Goal: Book appointment/travel/reservation

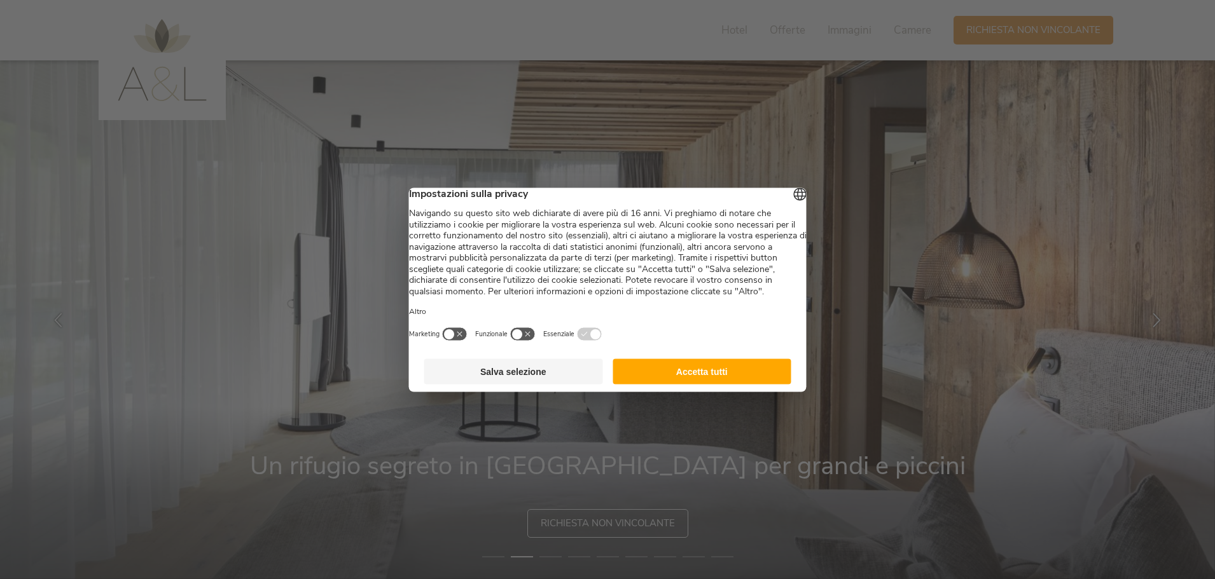
click at [745, 384] on button "Accetta tutti" at bounding box center [701, 371] width 179 height 25
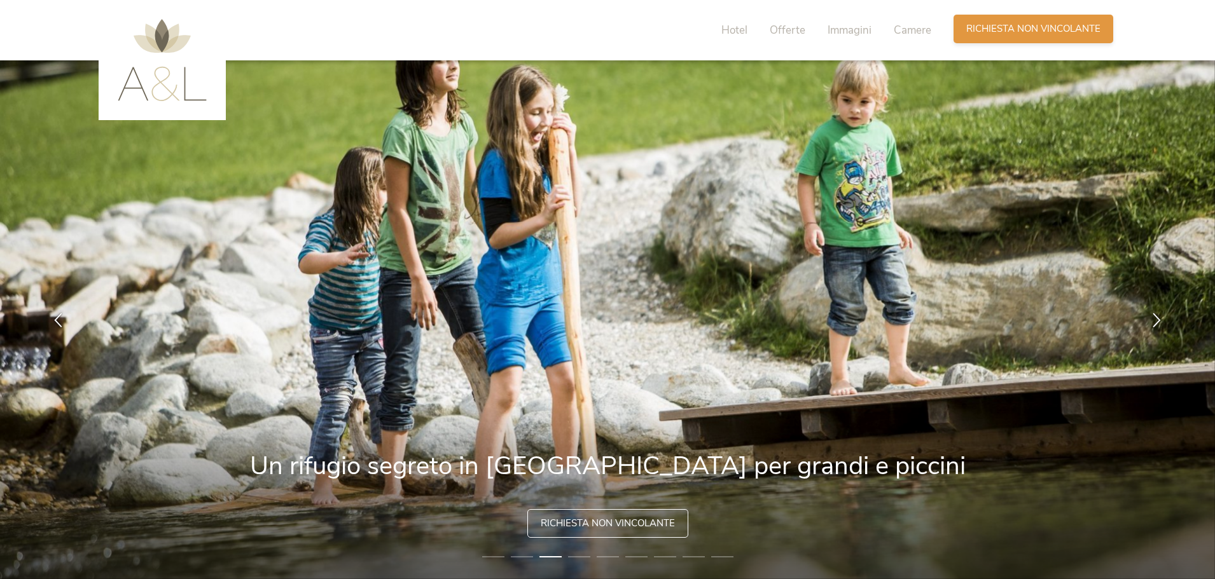
click at [1010, 32] on span "Richiesta non vincolante" at bounding box center [1033, 28] width 134 height 13
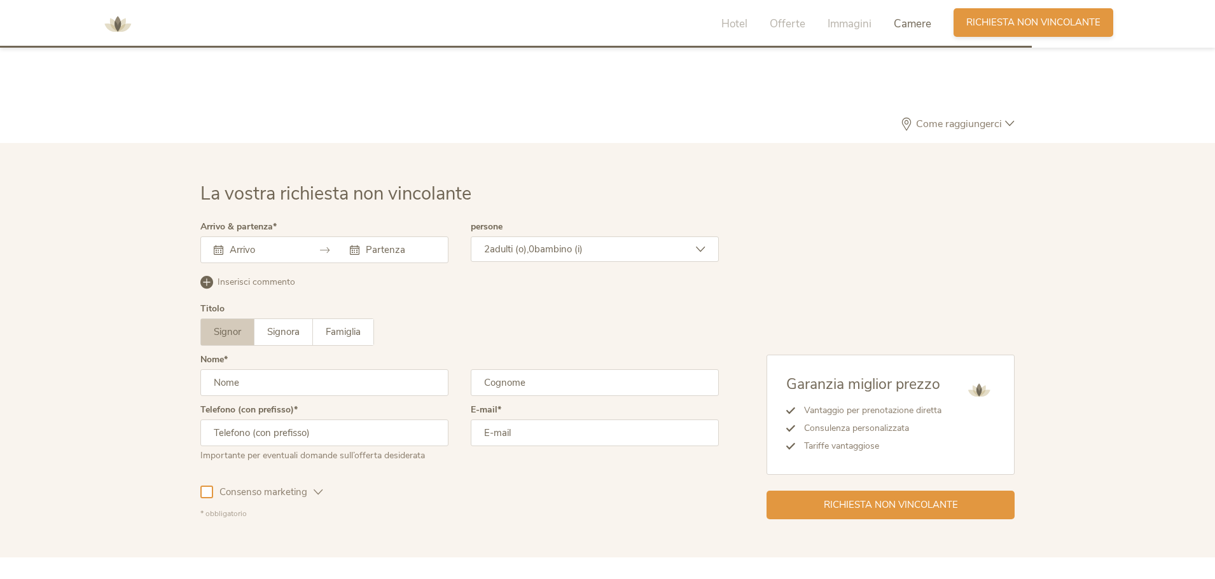
scroll to position [3725, 0]
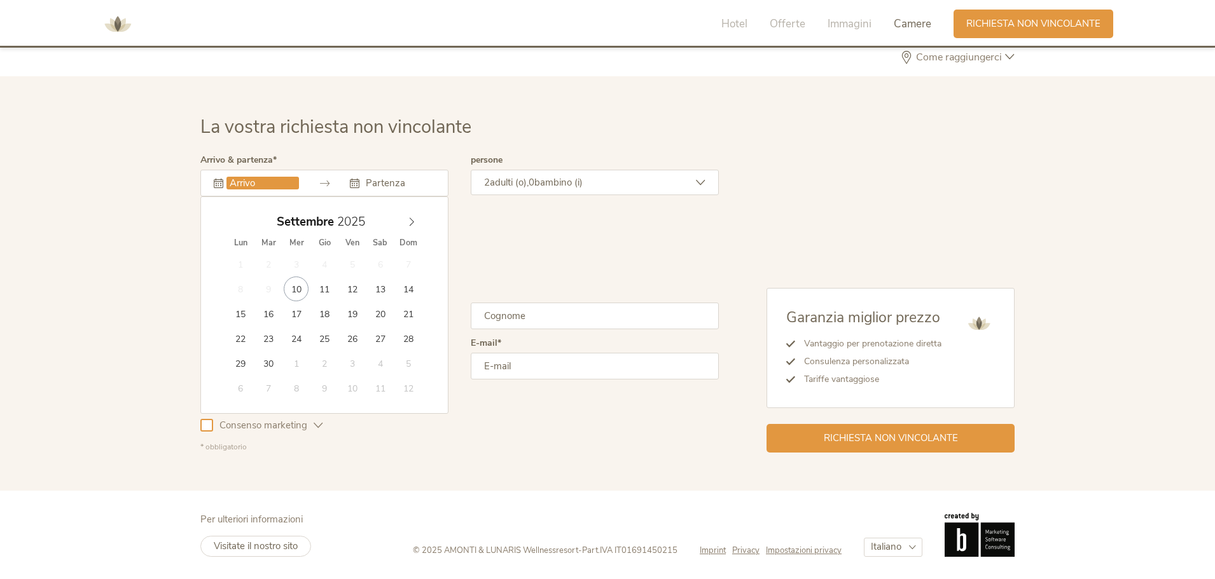
click at [284, 187] on input "text" at bounding box center [262, 183] width 73 height 13
click at [411, 223] on icon at bounding box center [411, 222] width 9 height 9
type input "26.12.2025"
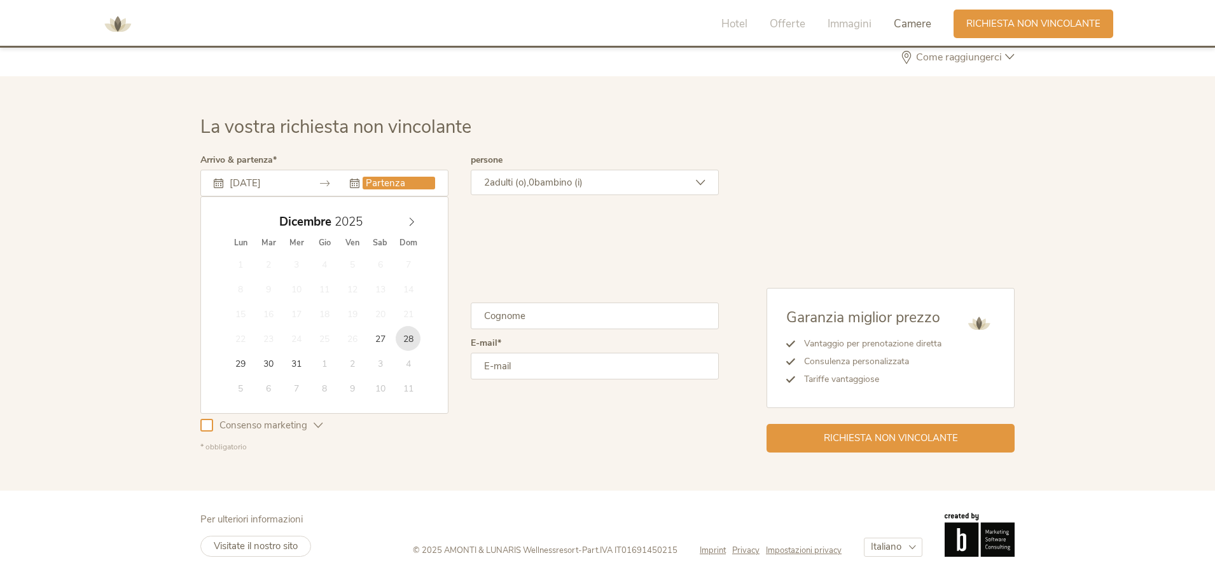
type input "28.12.2025"
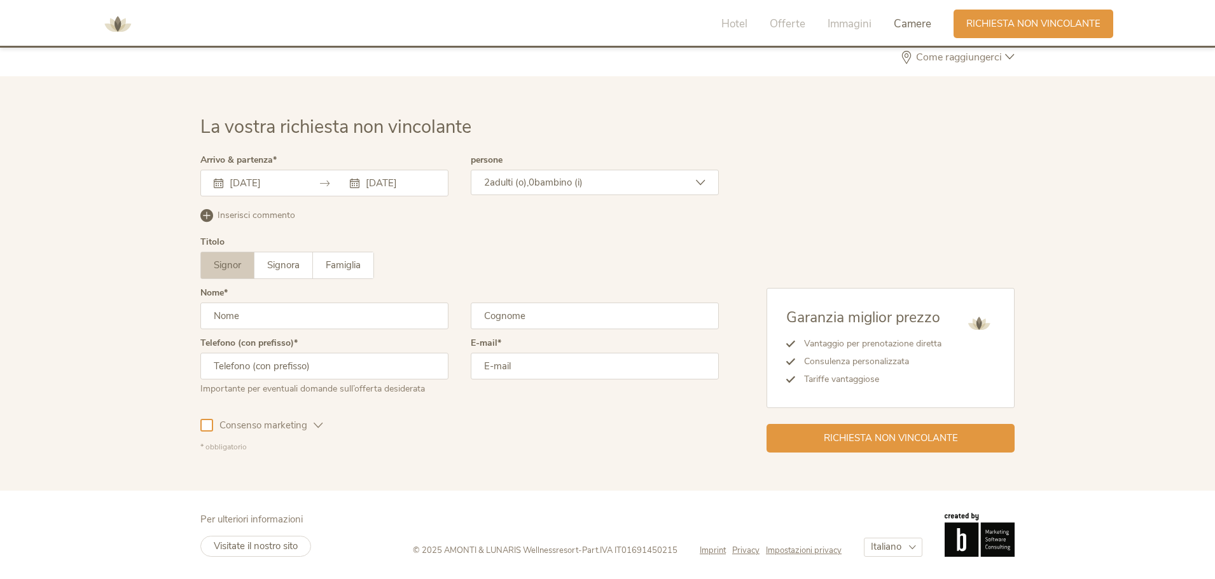
click at [550, 180] on span "bambino (i)" at bounding box center [558, 182] width 48 height 13
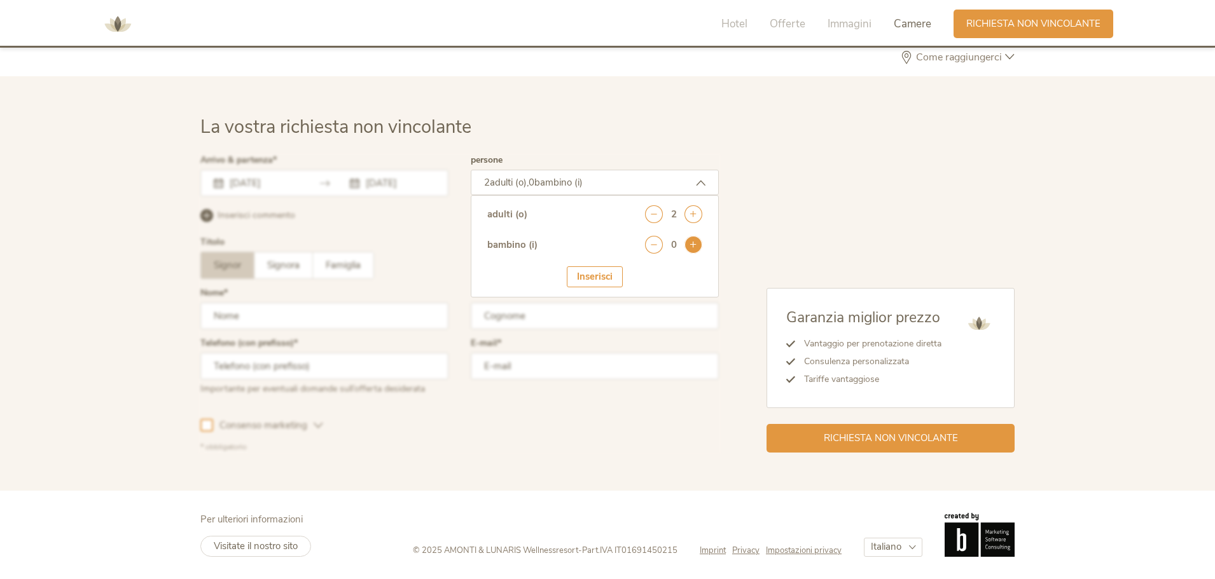
click at [690, 247] on icon at bounding box center [693, 245] width 18 height 18
click at [681, 276] on select "seleziona 0 1 2 3 4 5 6 7 8 9 10 11 12 13 14 15 16 17" at bounding box center [670, 280] width 63 height 21
select select "0"
click at [639, 270] on select "seleziona 0 1 2 3 4 5 6 7 8 9 10 11 12 13 14 15 16 17" at bounding box center [670, 280] width 63 height 21
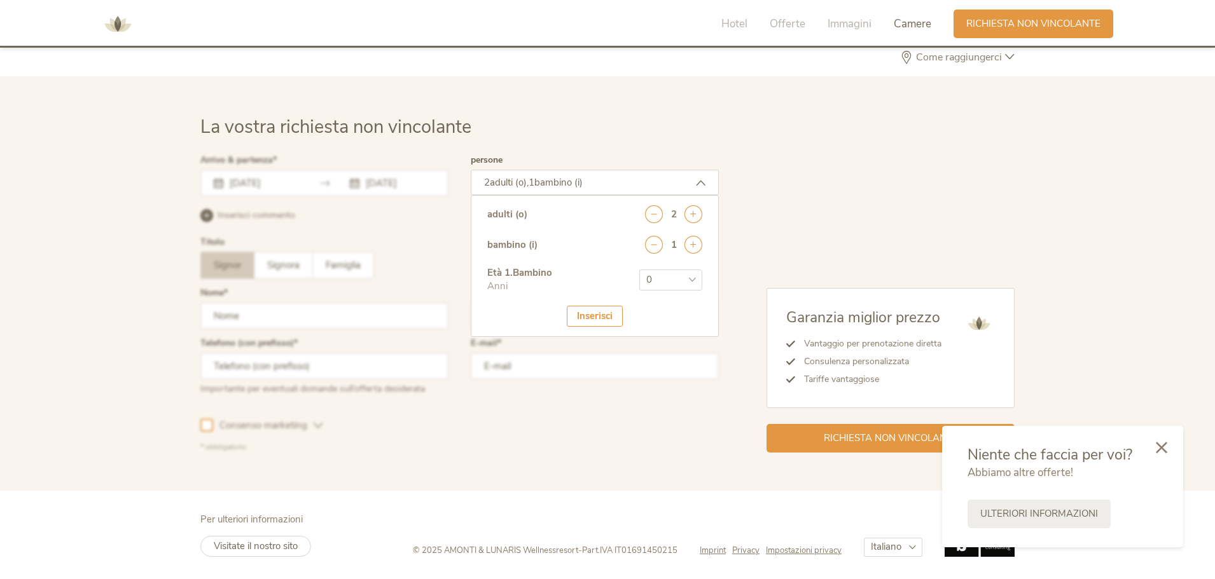
click at [599, 320] on div "Inserisci" at bounding box center [595, 316] width 56 height 21
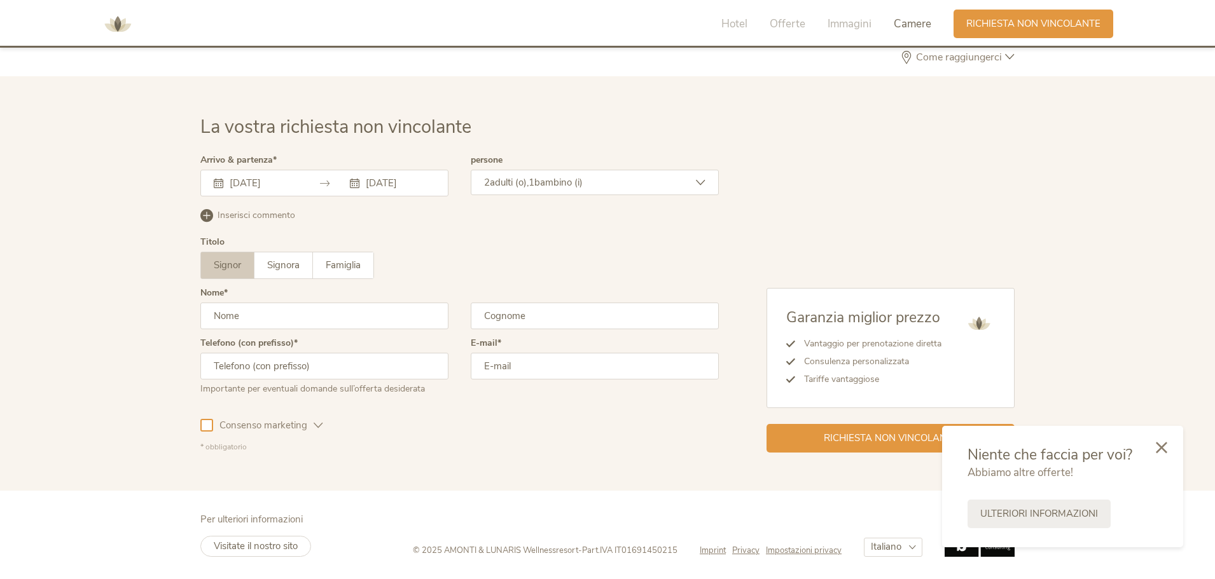
click at [300, 317] on input "text" at bounding box center [324, 316] width 248 height 27
click at [296, 280] on div "Titolo Signor Signora Famiglia Signor Signora Famiglia" at bounding box center [459, 263] width 518 height 51
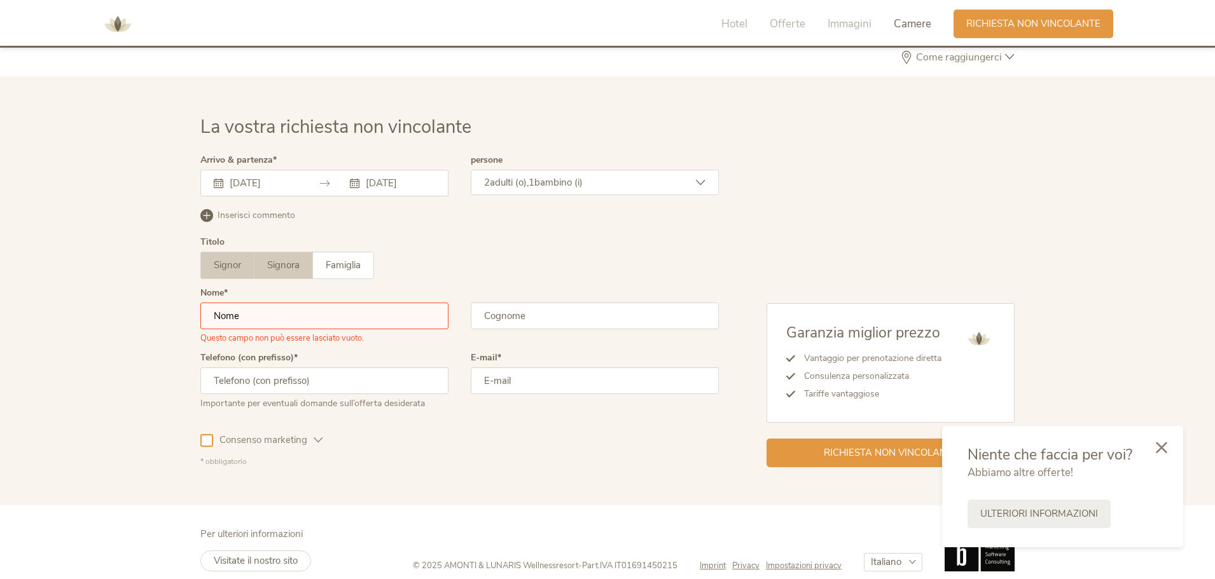
click at [291, 268] on span "Signora" at bounding box center [283, 265] width 32 height 13
click at [286, 328] on input "text" at bounding box center [324, 316] width 248 height 27
type input "Silvia"
type input "Zerbini"
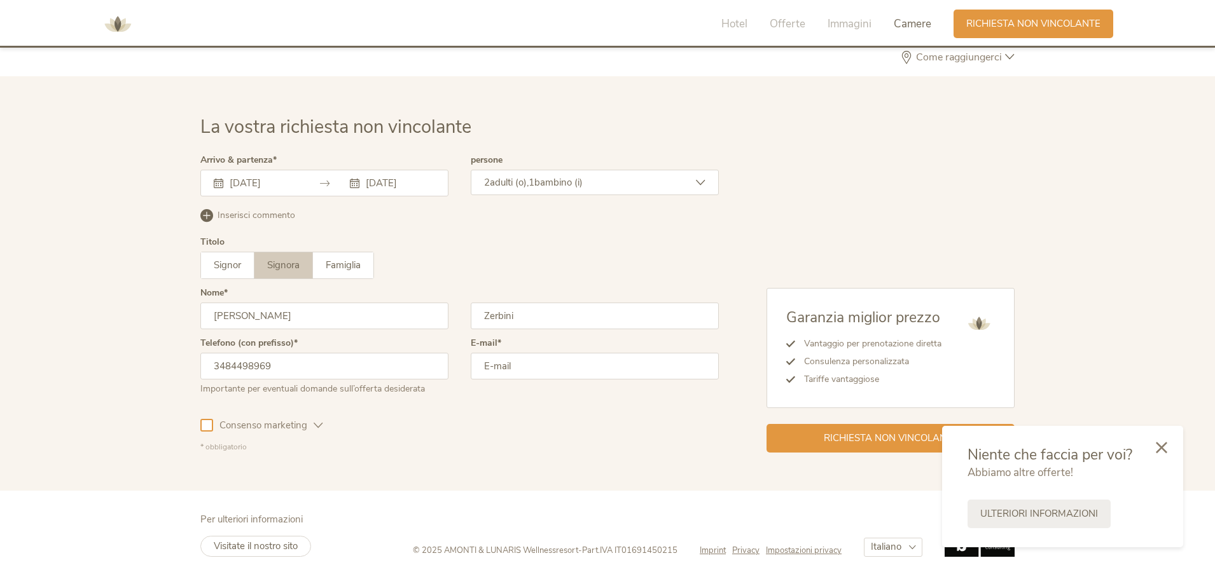
click at [501, 377] on input "email" at bounding box center [595, 366] width 248 height 27
click at [211, 368] on input "3484498969" at bounding box center [324, 366] width 248 height 27
click at [205, 364] on input "3484498969" at bounding box center [324, 366] width 248 height 27
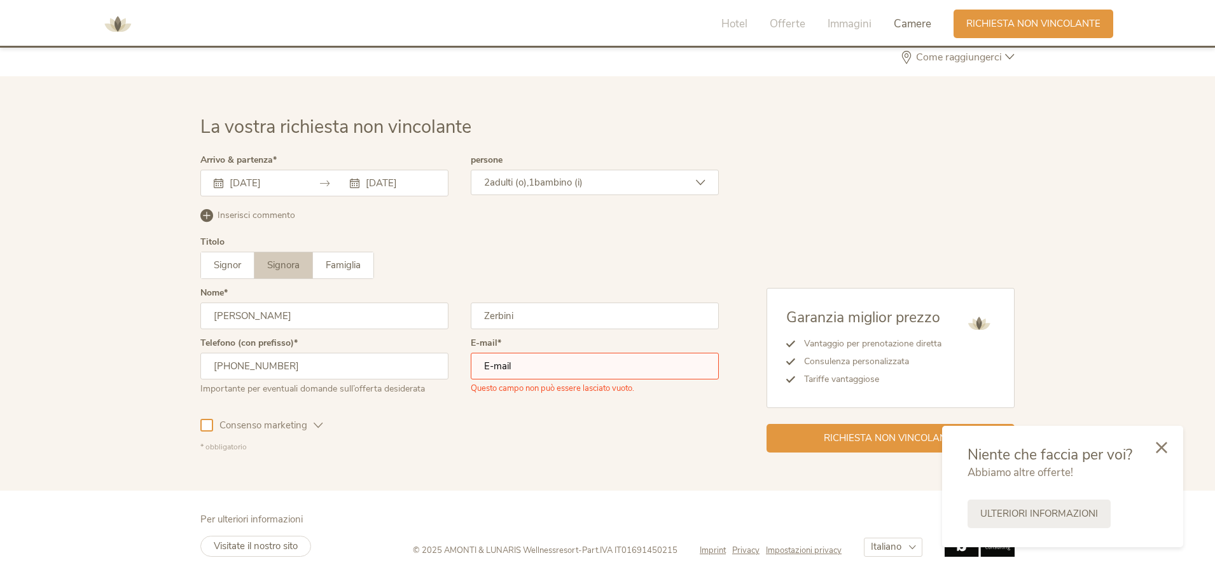
type input "+393484498969"
click at [509, 360] on input "email" at bounding box center [595, 366] width 248 height 27
type input "silvia.zerbini@hotmail.com"
click at [880, 443] on span "Richiesta non vincolante" at bounding box center [891, 437] width 134 height 13
